Goal: Complete application form

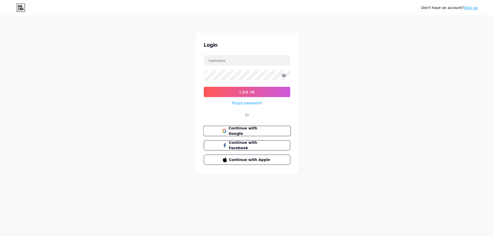
click at [241, 132] on span "Continue with Google" at bounding box center [249, 131] width 43 height 11
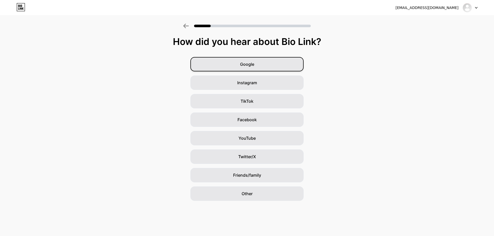
click at [258, 66] on div "Google" at bounding box center [246, 64] width 113 height 14
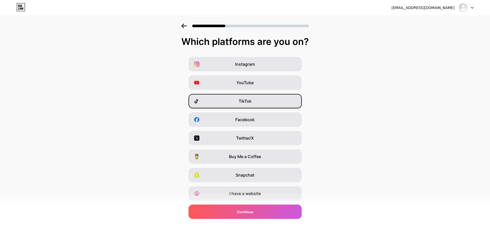
scroll to position [15, 0]
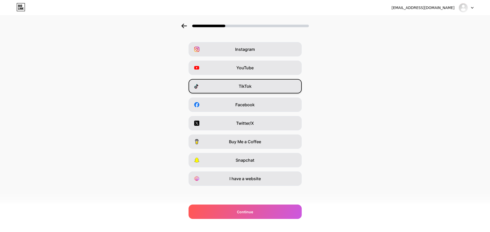
click at [248, 88] on span "TikTok" at bounding box center [245, 86] width 13 height 6
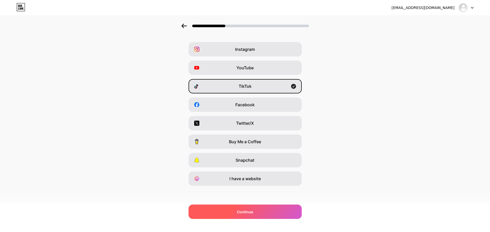
click at [264, 211] on div "Continue" at bounding box center [244, 212] width 113 height 14
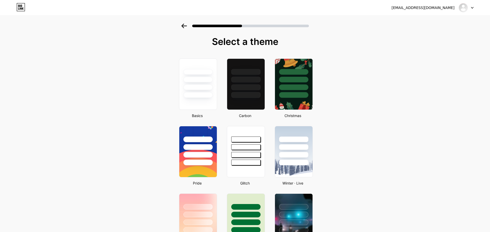
scroll to position [77, 0]
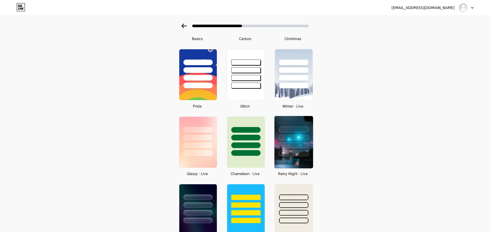
click at [299, 160] on img at bounding box center [293, 142] width 39 height 52
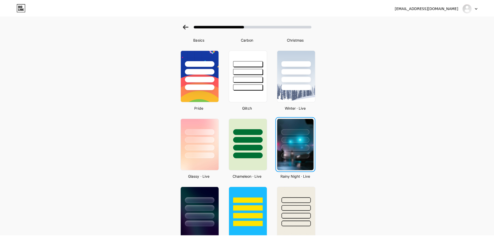
scroll to position [0, 0]
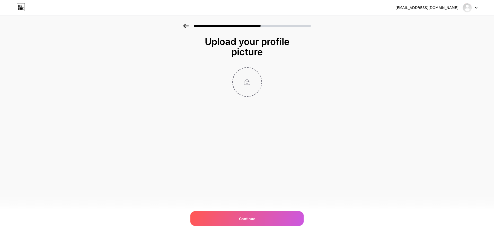
click at [250, 85] on input "file" at bounding box center [247, 82] width 29 height 29
click at [249, 79] on input "file" at bounding box center [247, 82] width 29 height 29
click at [237, 85] on input "file" at bounding box center [247, 82] width 29 height 29
type input "C:\fakepath\gpNwOlA-_400x400.jpg"
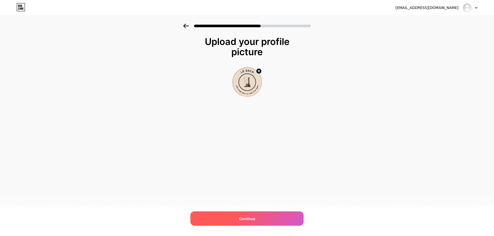
click at [263, 219] on div "Continue" at bounding box center [246, 219] width 113 height 14
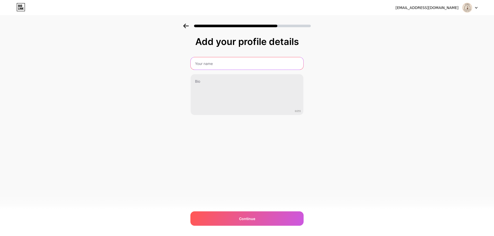
click at [218, 65] on input "text" at bounding box center [247, 63] width 113 height 12
click at [218, 65] on input "text" at bounding box center [247, 63] width 114 height 12
click at [210, 55] on div "Add your profile details 0/255 Continue Error" at bounding box center [246, 76] width 113 height 79
click at [210, 61] on input "text" at bounding box center [247, 63] width 114 height 12
type input "LogachFc"
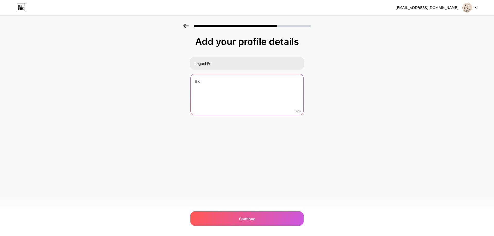
click at [209, 85] on textarea at bounding box center [247, 94] width 113 height 41
click at [226, 84] on textarea "Noiw" at bounding box center [247, 94] width 113 height 41
type textarea "Nơi hun đúc vị thế của bạn"
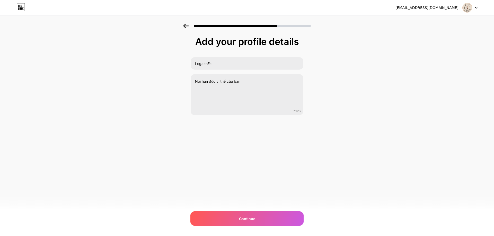
click at [274, 229] on div "[EMAIL_ADDRESS][DOMAIN_NAME] Logout Link Copied Add your profile details Logach…" at bounding box center [247, 118] width 494 height 236
click at [276, 226] on div "Continue" at bounding box center [246, 219] width 113 height 14
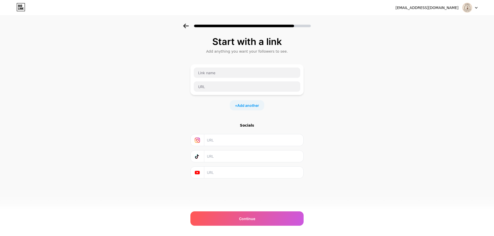
click at [226, 143] on input "text" at bounding box center [253, 140] width 93 height 12
click at [216, 73] on input "text" at bounding box center [247, 73] width 106 height 10
click at [216, 169] on input "text" at bounding box center [253, 173] width 93 height 12
click at [242, 73] on input "text" at bounding box center [247, 73] width 106 height 10
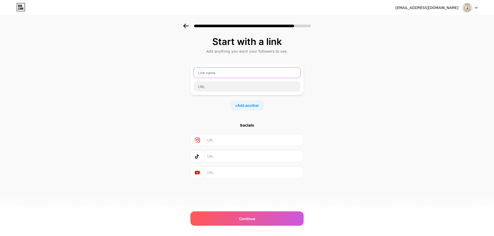
click at [242, 73] on input "text" at bounding box center [247, 73] width 106 height 10
